Goal: Task Accomplishment & Management: Use online tool/utility

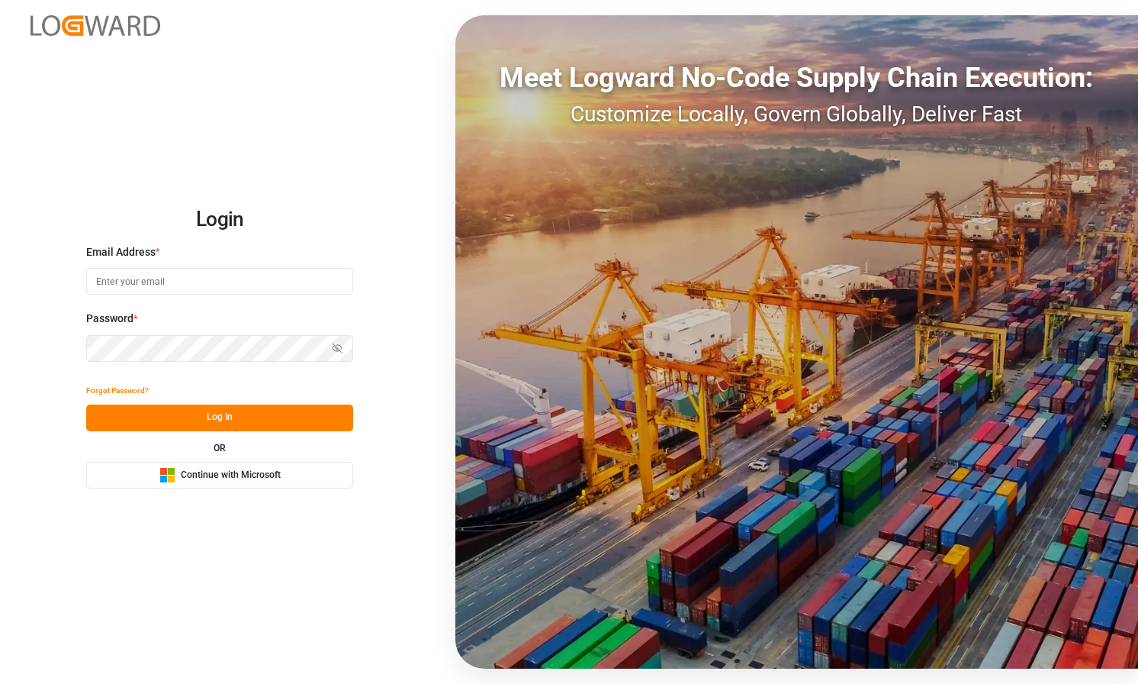
click at [243, 464] on button "Microsoft Logo Continue with Microsoft" at bounding box center [219, 475] width 267 height 27
click at [224, 485] on button "Microsoft Logo Continue with Microsoft" at bounding box center [219, 475] width 267 height 27
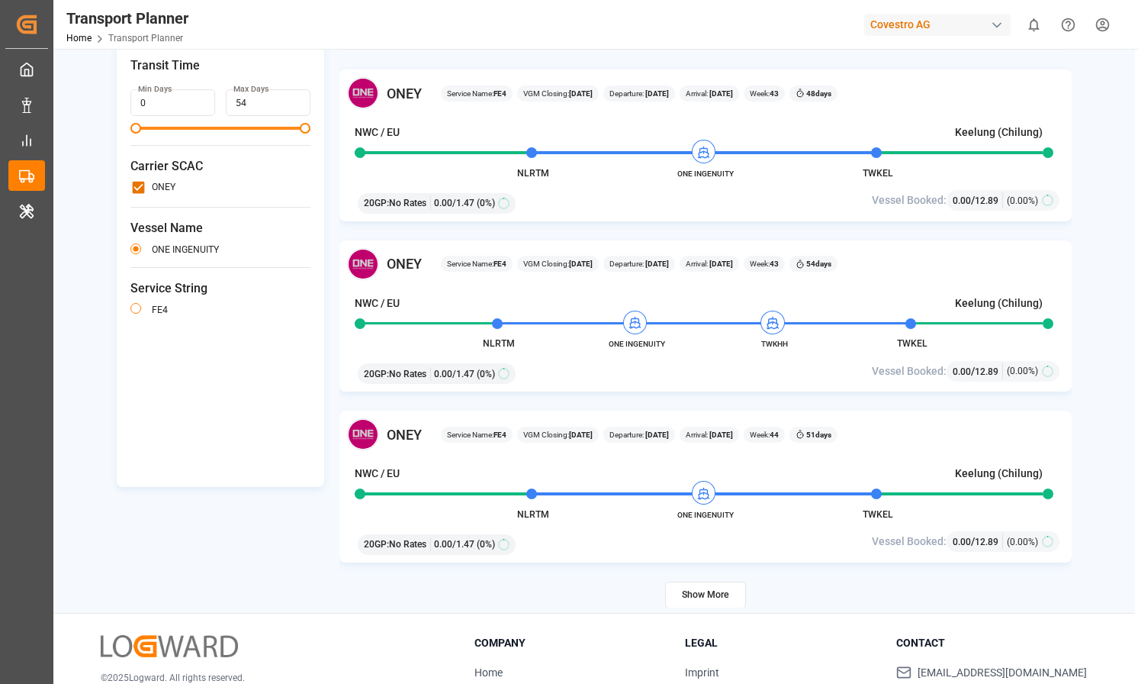
scroll to position [222, 0]
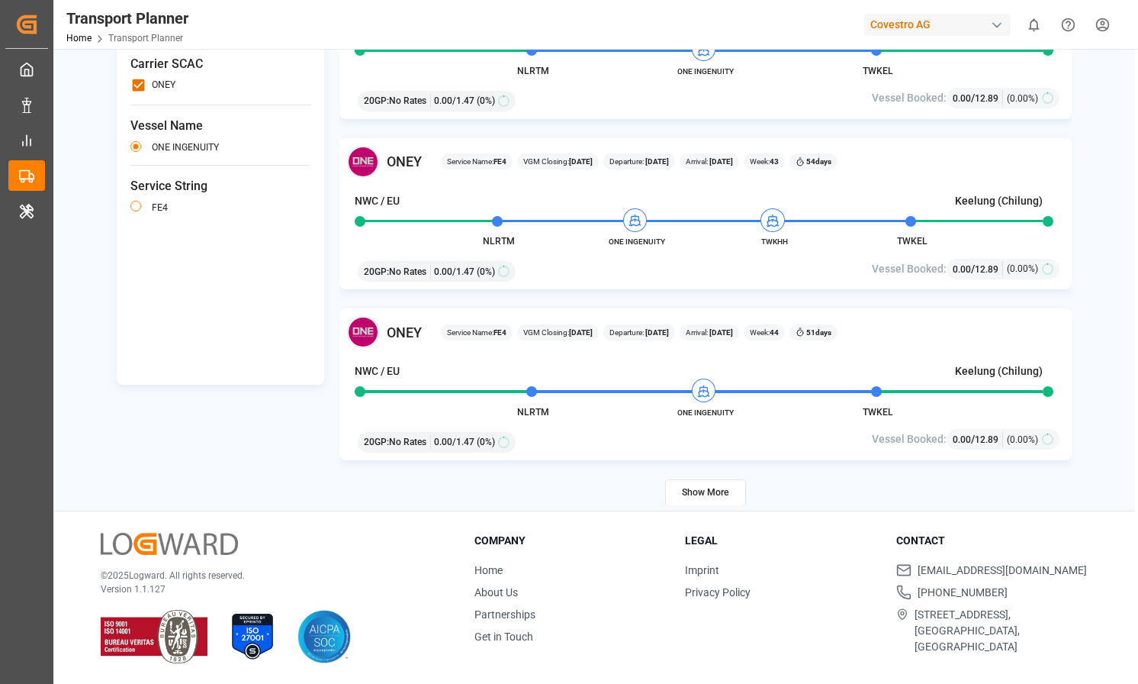
click at [688, 483] on button "Show More" at bounding box center [705, 492] width 81 height 27
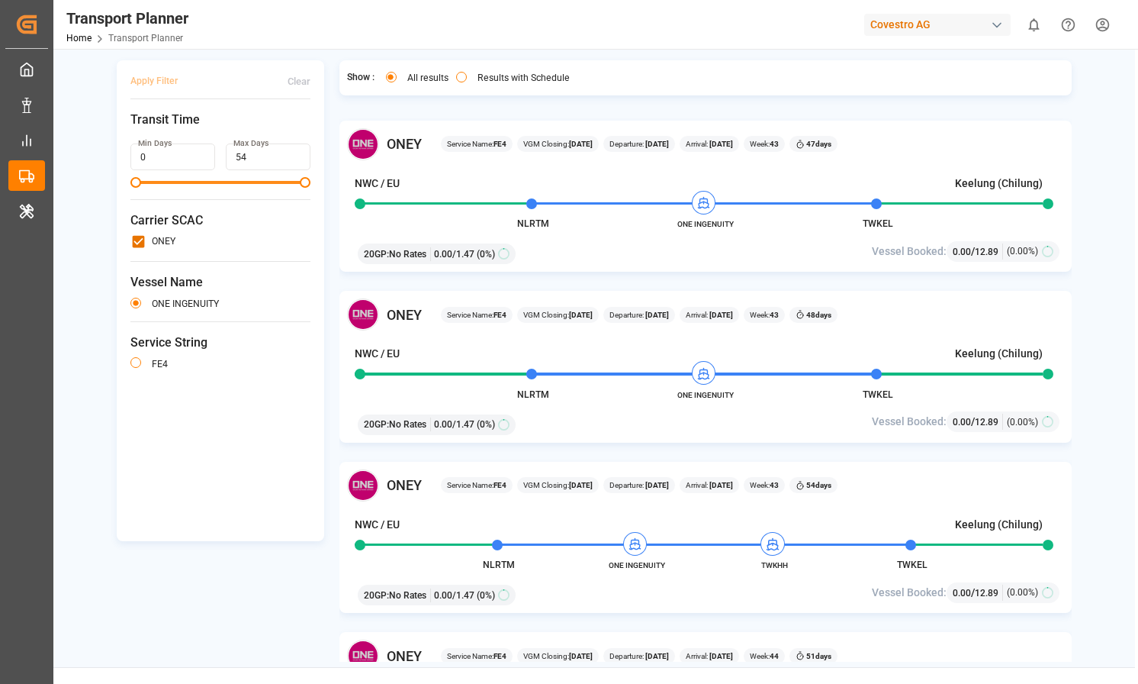
scroll to position [1003, 0]
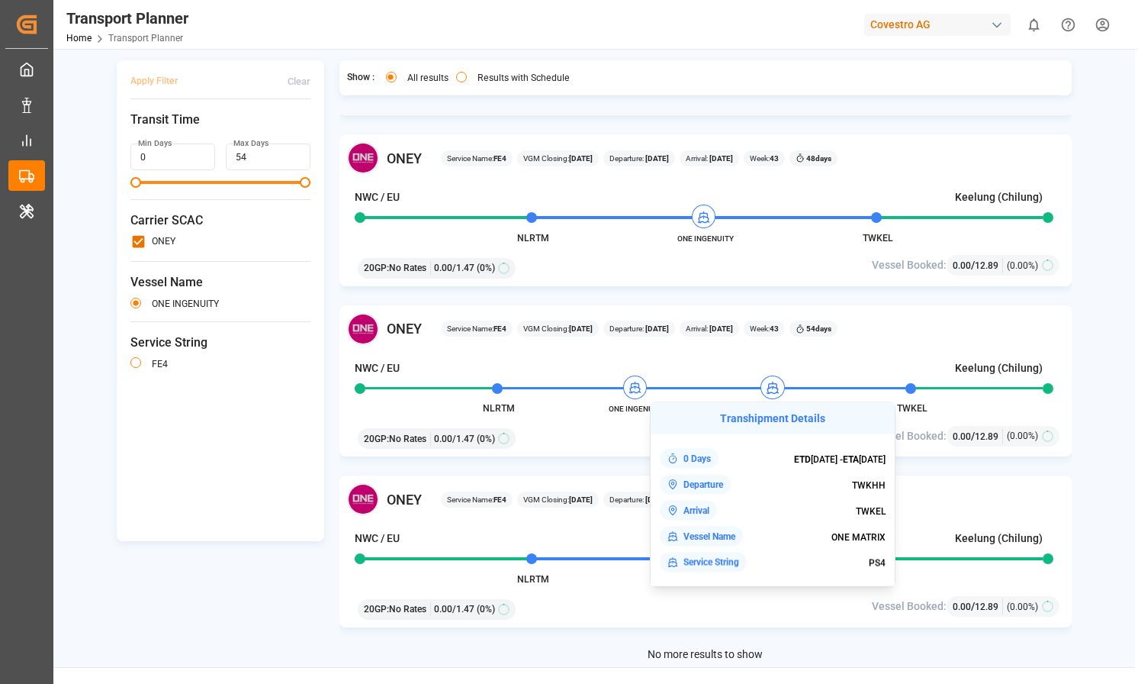
click at [1129, 217] on div "Origin || NLRTM TWKEL || Destination 2025-09-21 - 2025-12-19 20GP Apply Filter …" at bounding box center [594, 329] width 1082 height 663
